Goal: Task Accomplishment & Management: Manage account settings

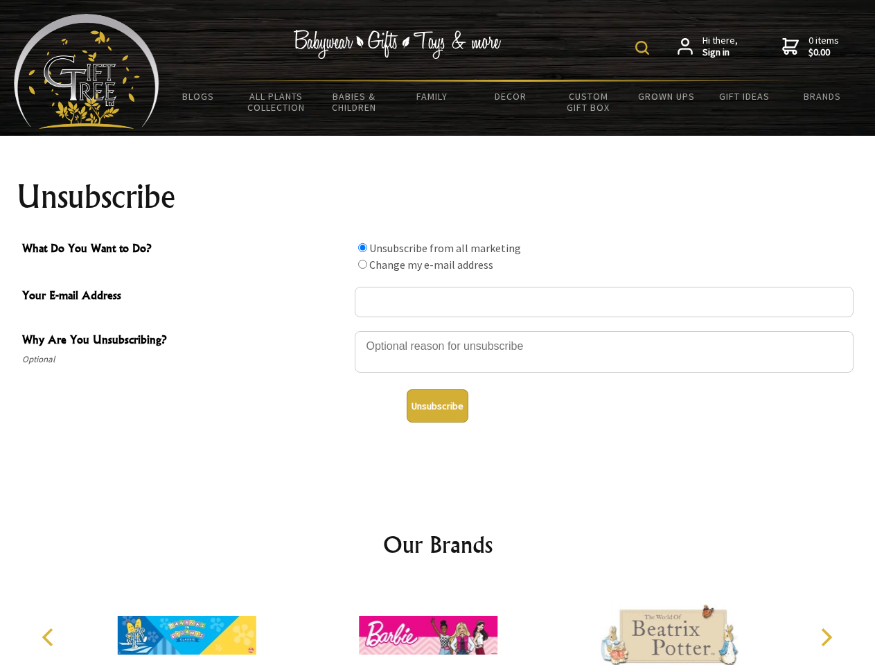
click at [644, 48] on img at bounding box center [642, 48] width 14 height 14
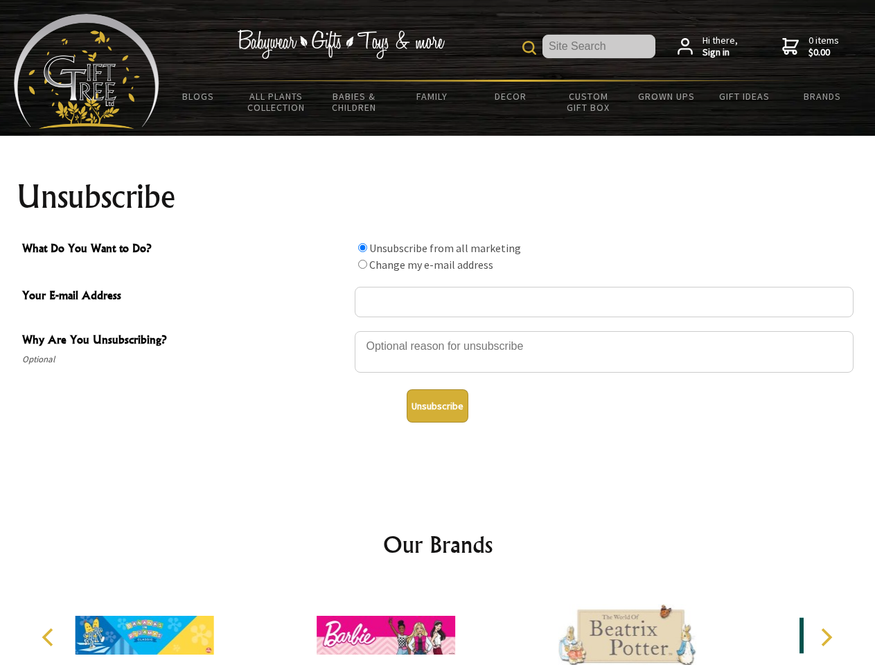
click at [438, 330] on div at bounding box center [604, 354] width 499 height 48
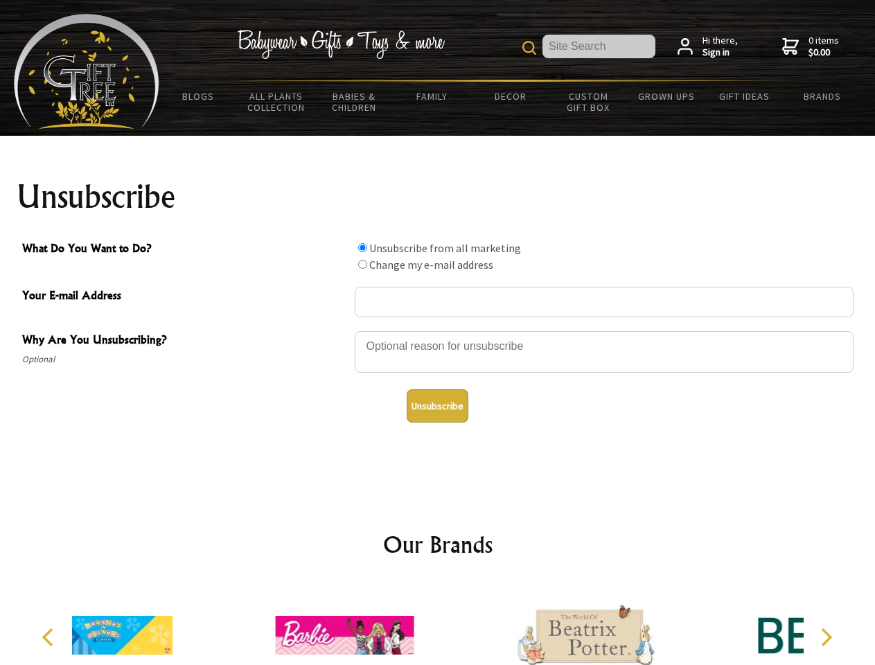
click at [362, 247] on input "What Do You Want to Do?" at bounding box center [362, 247] width 9 height 9
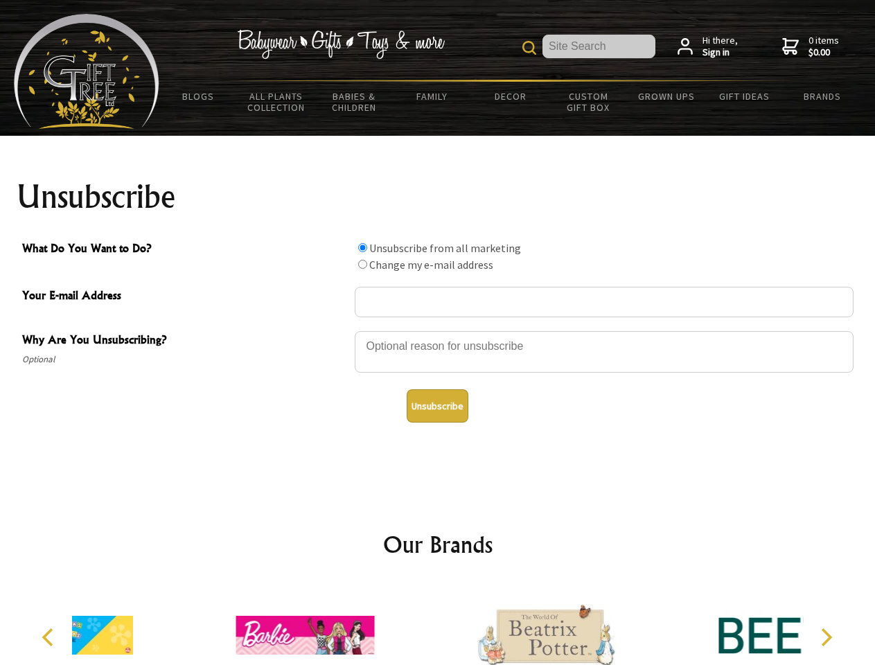
click at [362, 264] on input "What Do You Want to Do?" at bounding box center [362, 264] width 9 height 9
radio input "true"
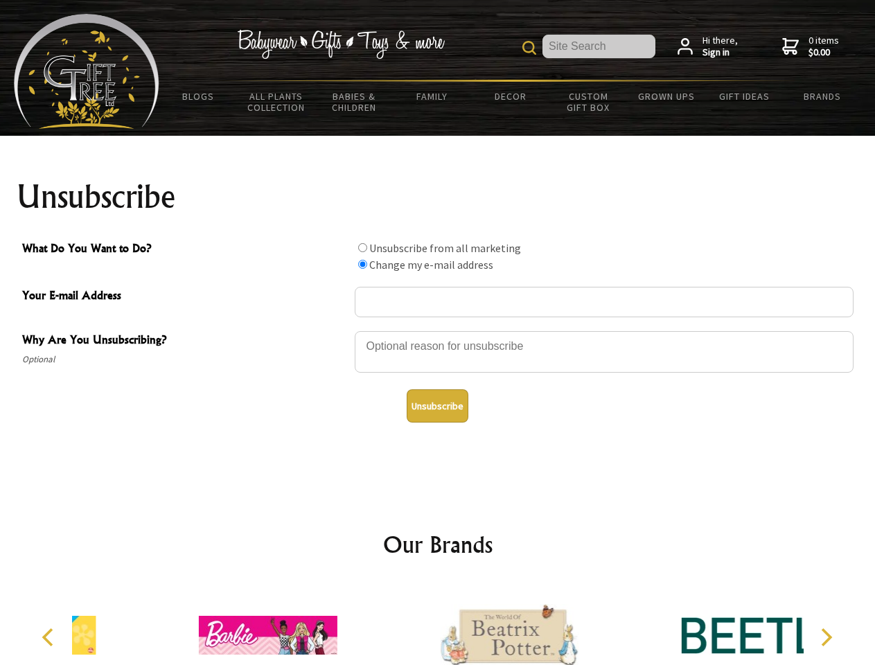
click at [437, 406] on button "Unsubscribe" at bounding box center [438, 405] width 62 height 33
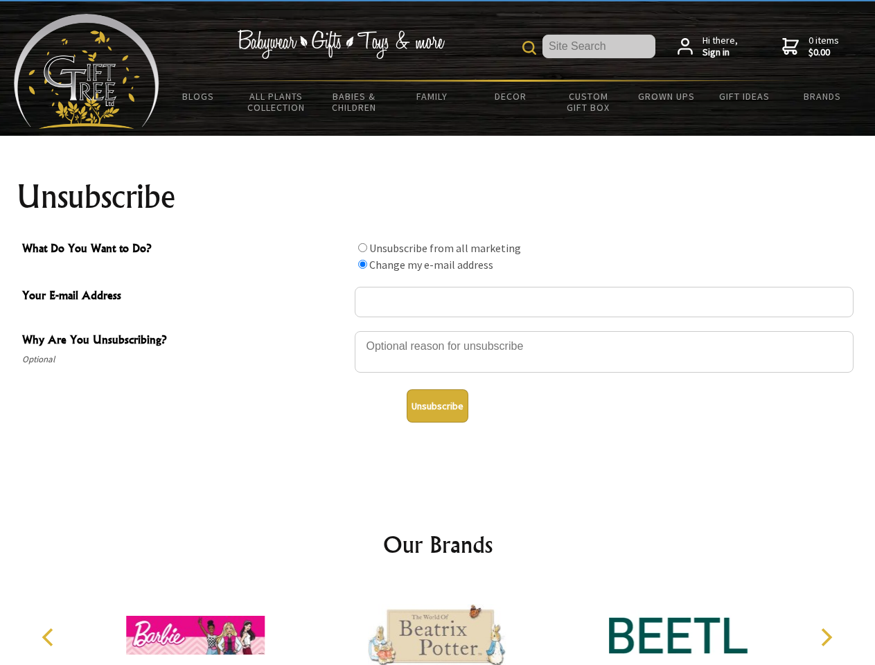
click at [50, 637] on icon "Previous" at bounding box center [49, 637] width 18 height 18
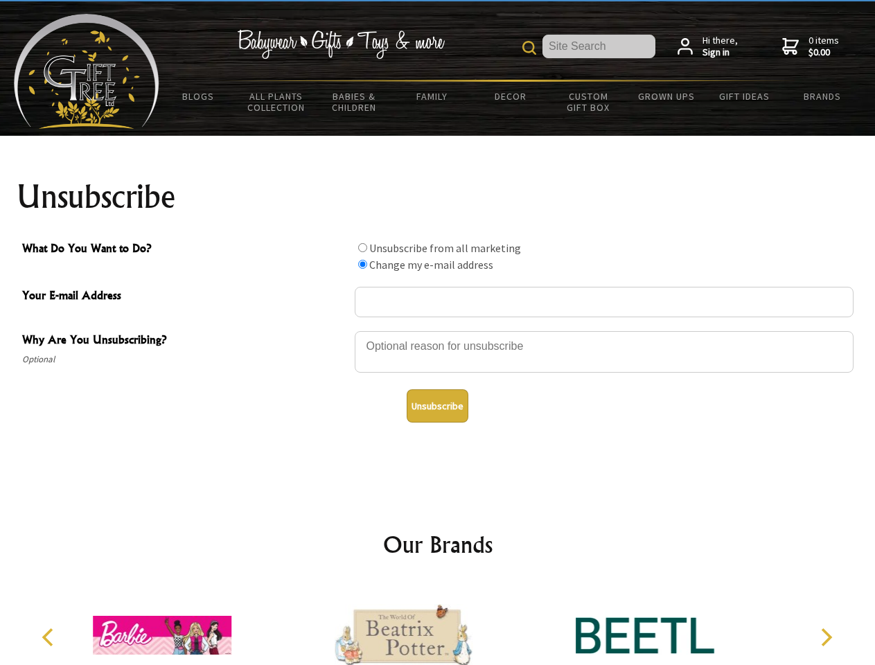
click at [826, 637] on icon "Next" at bounding box center [825, 637] width 18 height 18
